Goal: Transaction & Acquisition: Purchase product/service

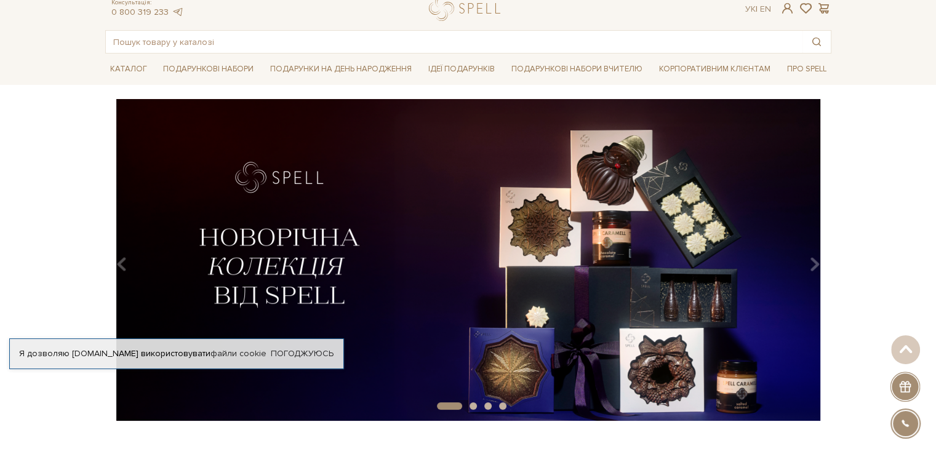
scroll to position [27, 0]
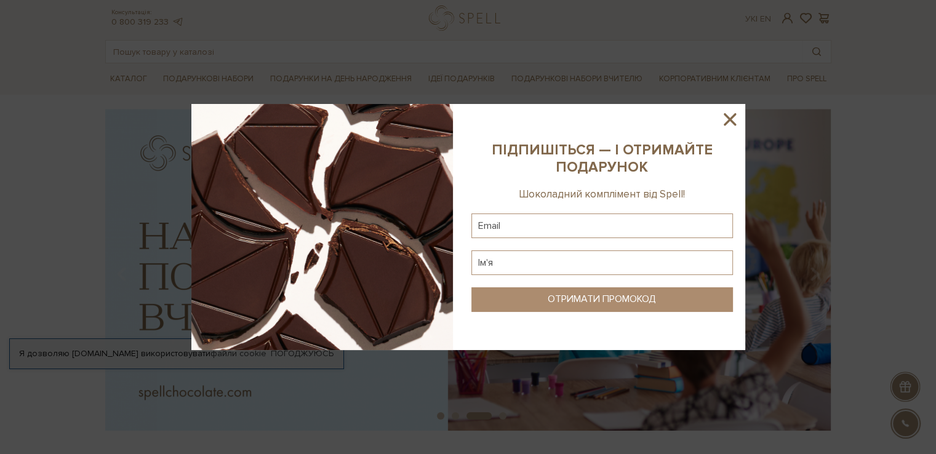
click at [34, 123] on div at bounding box center [468, 227] width 936 height 454
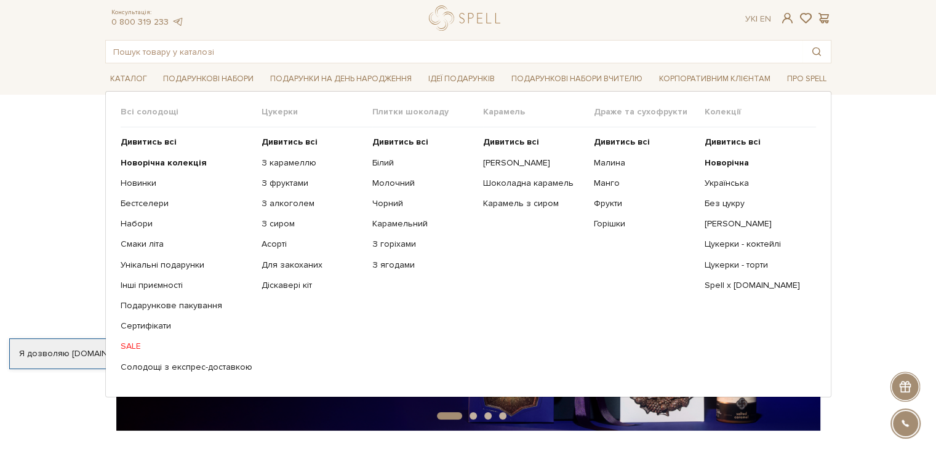
click at [278, 114] on span "Цукерки" at bounding box center [317, 112] width 111 height 11
click at [275, 137] on b "Дивитись всі" at bounding box center [290, 142] width 56 height 10
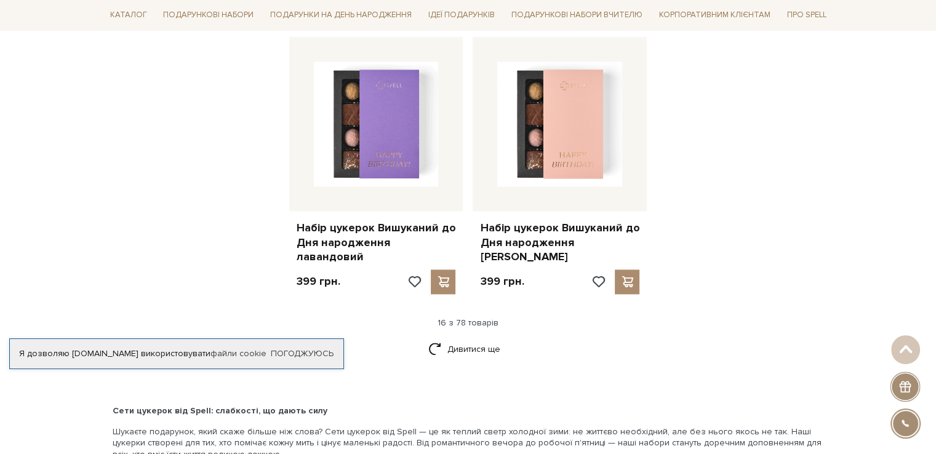
scroll to position [1566, 0]
